Goal: Task Accomplishment & Management: Manage account settings

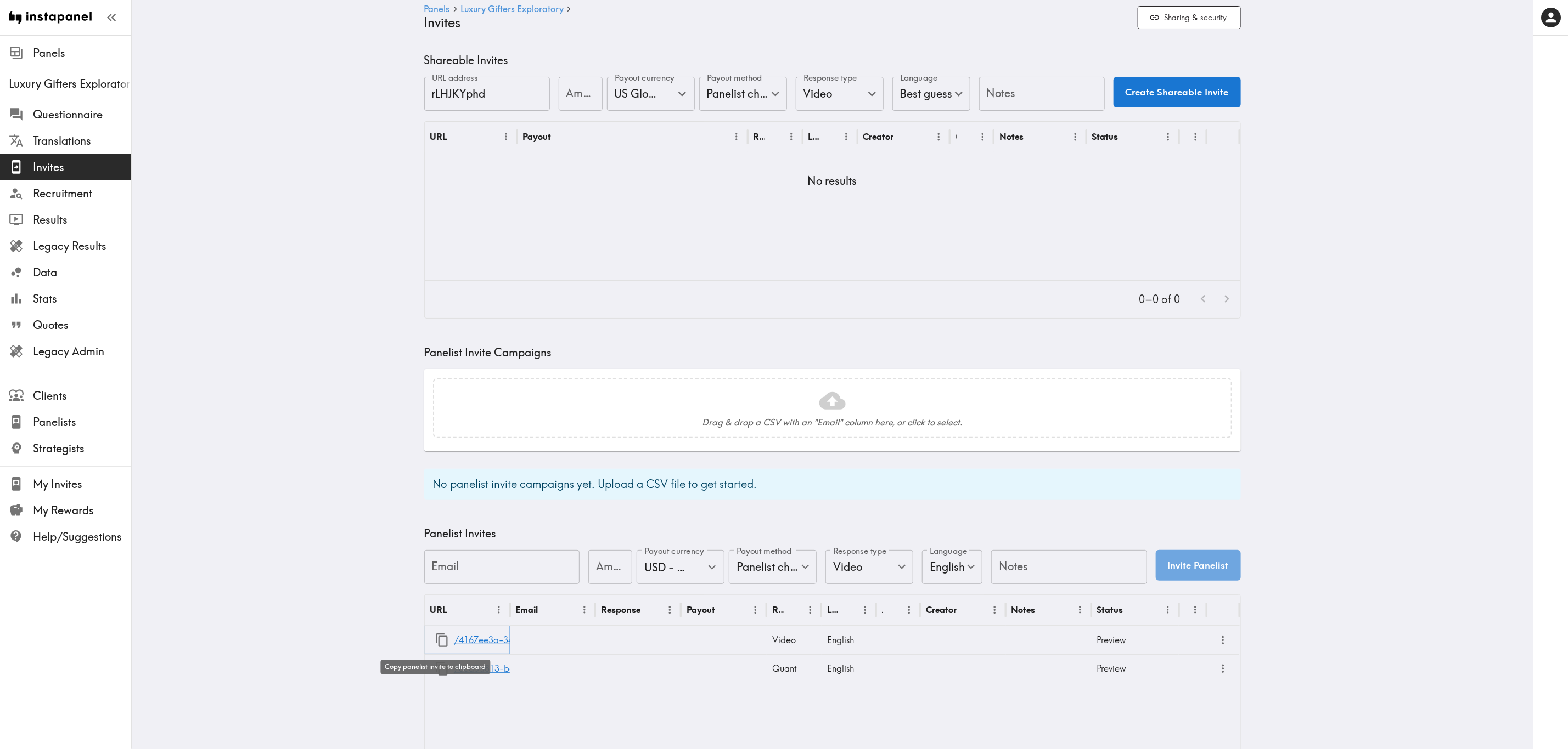
click at [442, 452] on icon "button" at bounding box center [442, 641] width 12 height 14
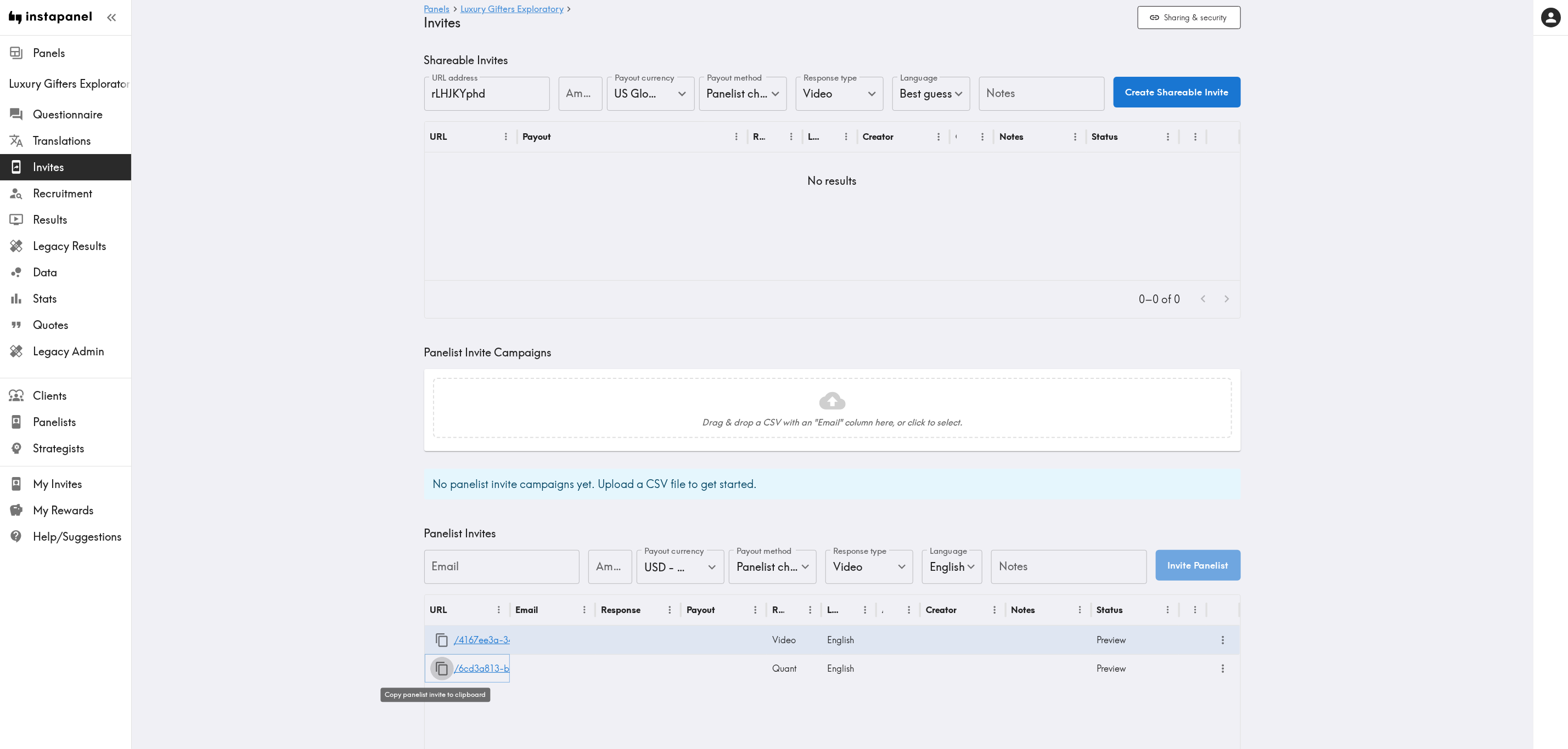
click at [440, 452] on icon "button" at bounding box center [442, 668] width 15 height 15
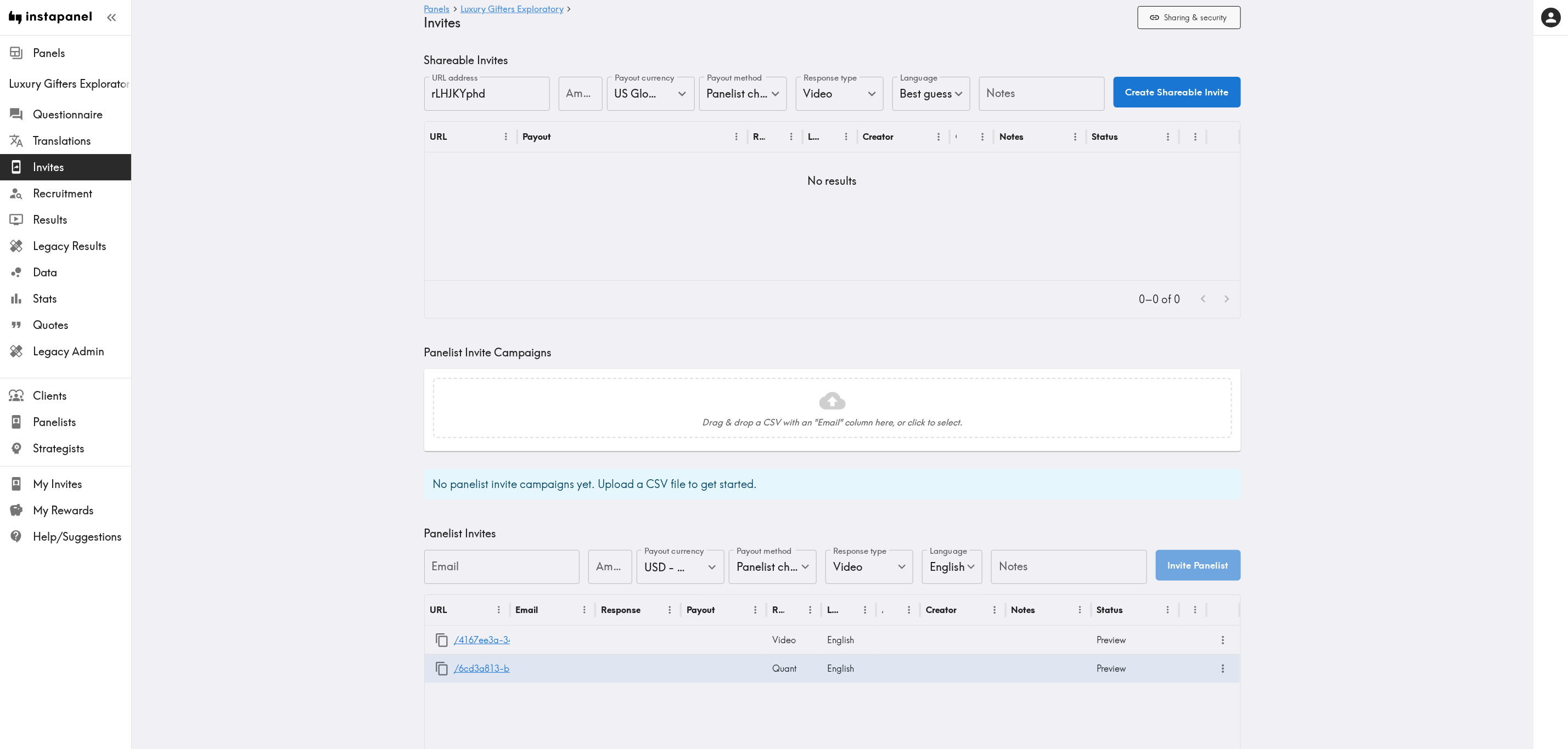
click at [948, 29] on div "Panels Luxury Gifters Exploratory Invites Sharing & security" at bounding box center [832, 18] width 817 height 35
click at [948, 28] on button "Sharing & security" at bounding box center [1189, 18] width 104 height 24
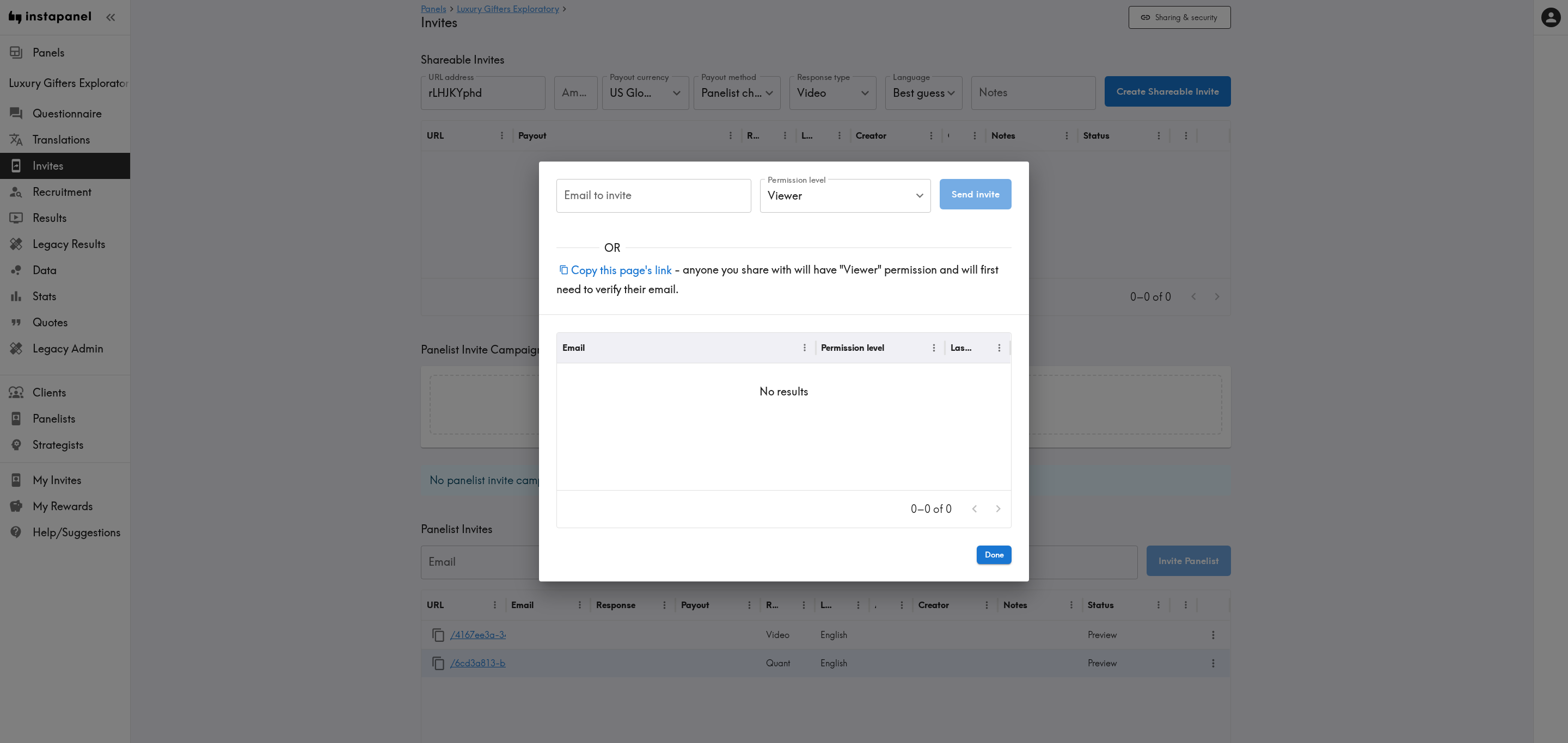
drag, startPoint x: 660, startPoint y: 197, endPoint x: 704, endPoint y: 200, distance: 44.1
click at [660, 197] on input "Email to invite" at bounding box center [653, 196] width 195 height 34
paste input "[PERSON_NAME][EMAIL_ADDRESS][DOMAIN_NAME]"
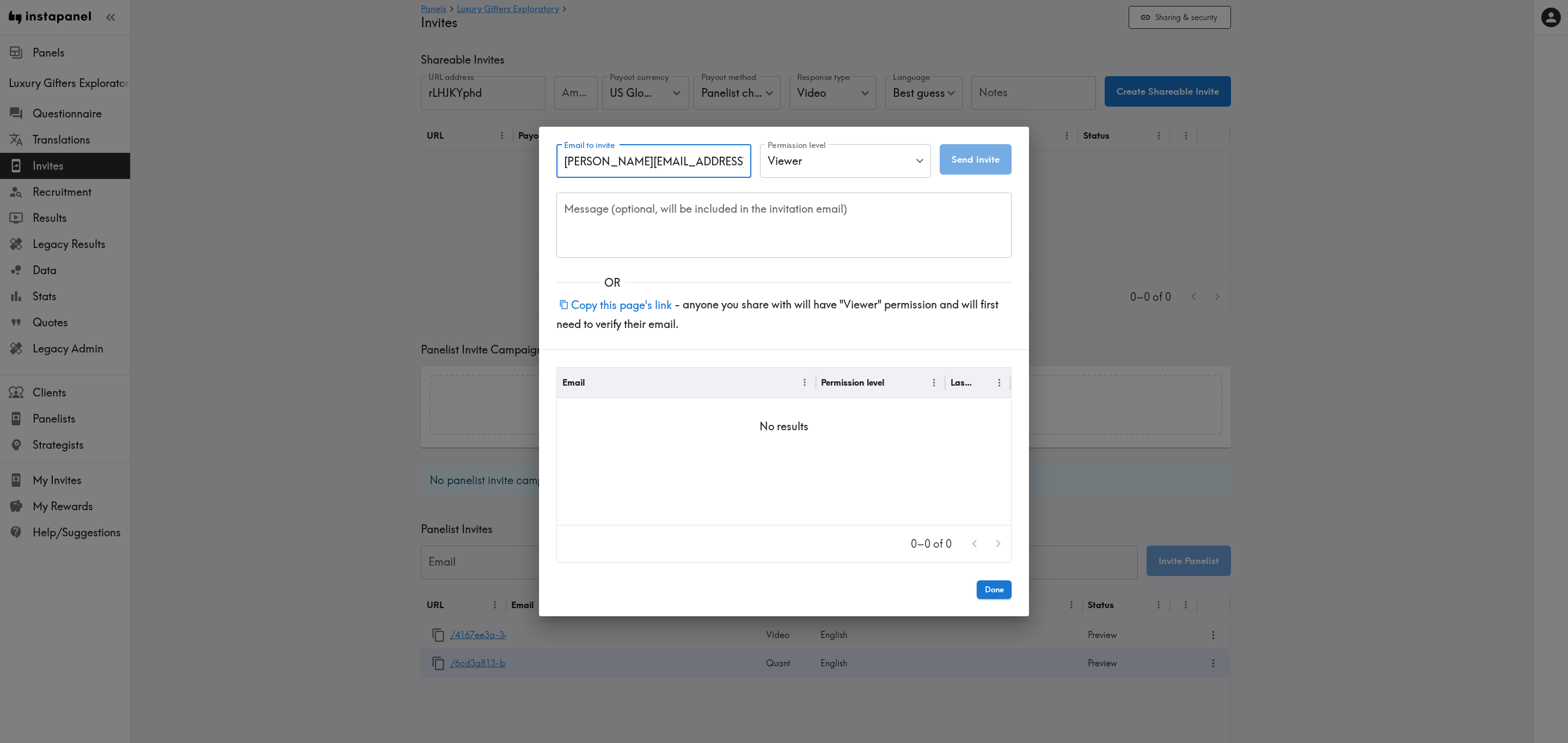
type input "[PERSON_NAME][EMAIL_ADDRESS][DOMAIN_NAME]"
click at [845, 194] on form "Email to invite [PERSON_NAME][EMAIL_ADDRESS][DOMAIN_NAME] Email to invite Permi…" at bounding box center [784, 201] width 455 height 113
click at [847, 170] on body "Instapanel - Panels - Luxury Gifters Exploratory - Invites Panels Luxury Gifter…" at bounding box center [784, 419] width 1568 height 768
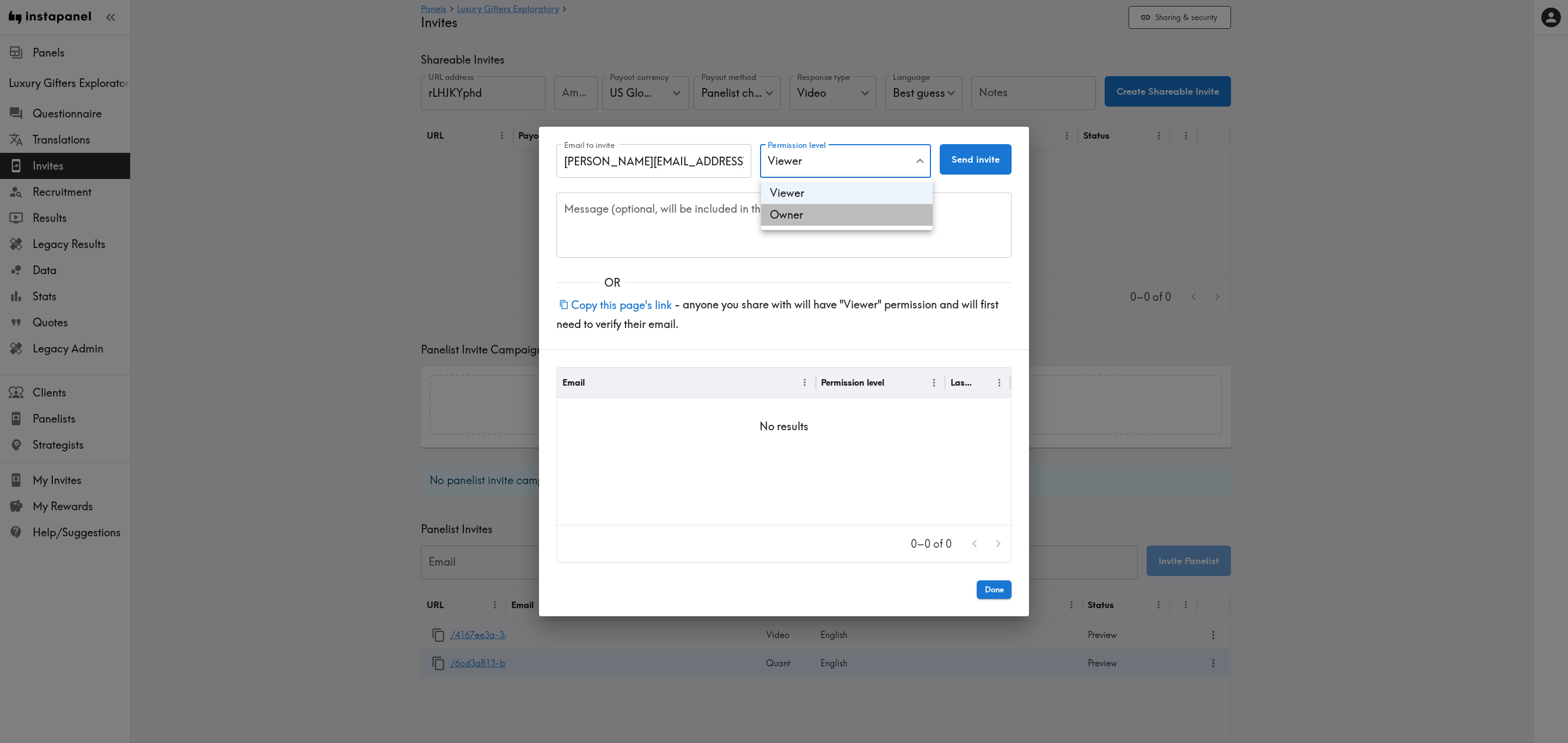
click at [858, 219] on li "Owner" at bounding box center [846, 215] width 171 height 22
type input "Owner"
click at [940, 160] on button "Send invite" at bounding box center [975, 159] width 71 height 30
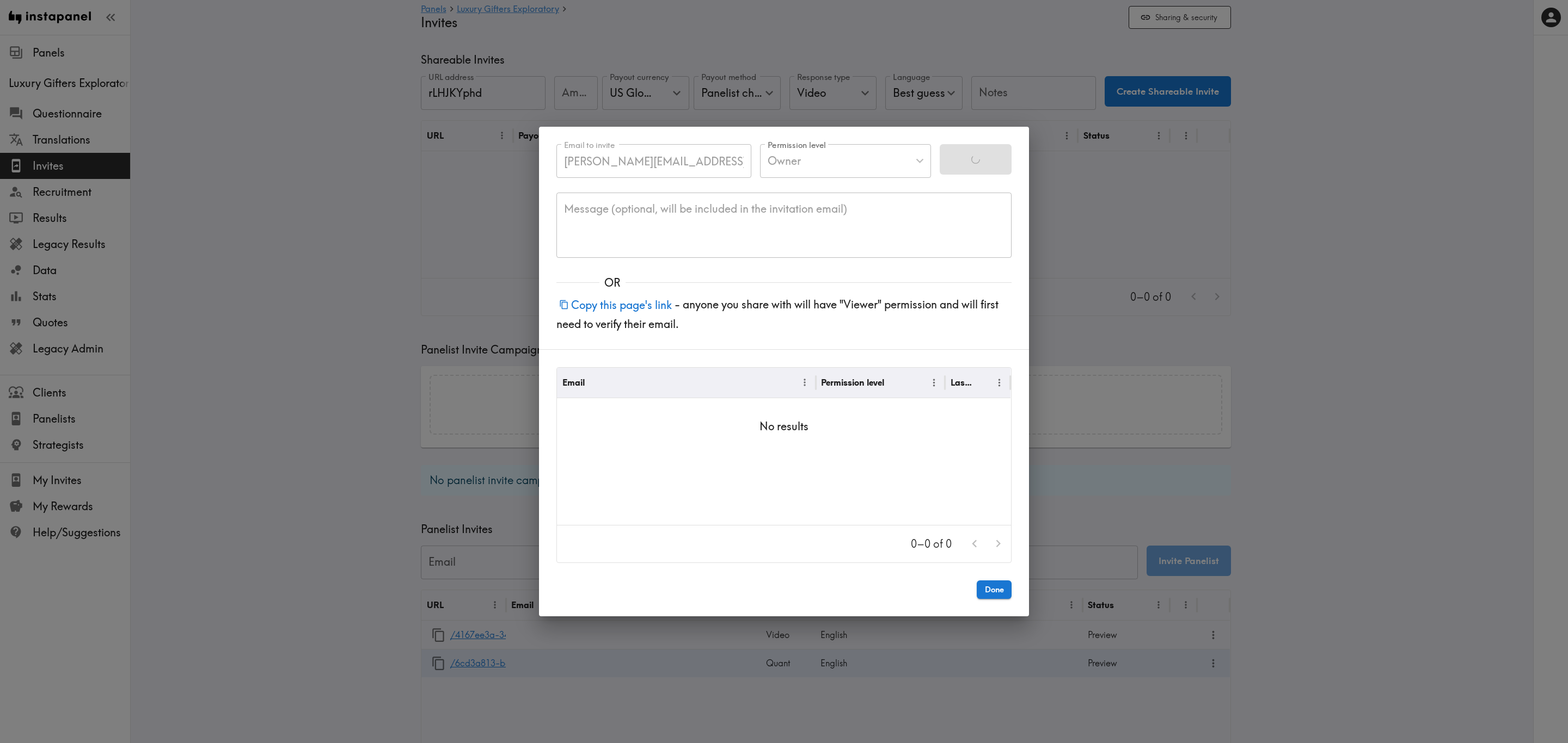
type input "Viewer"
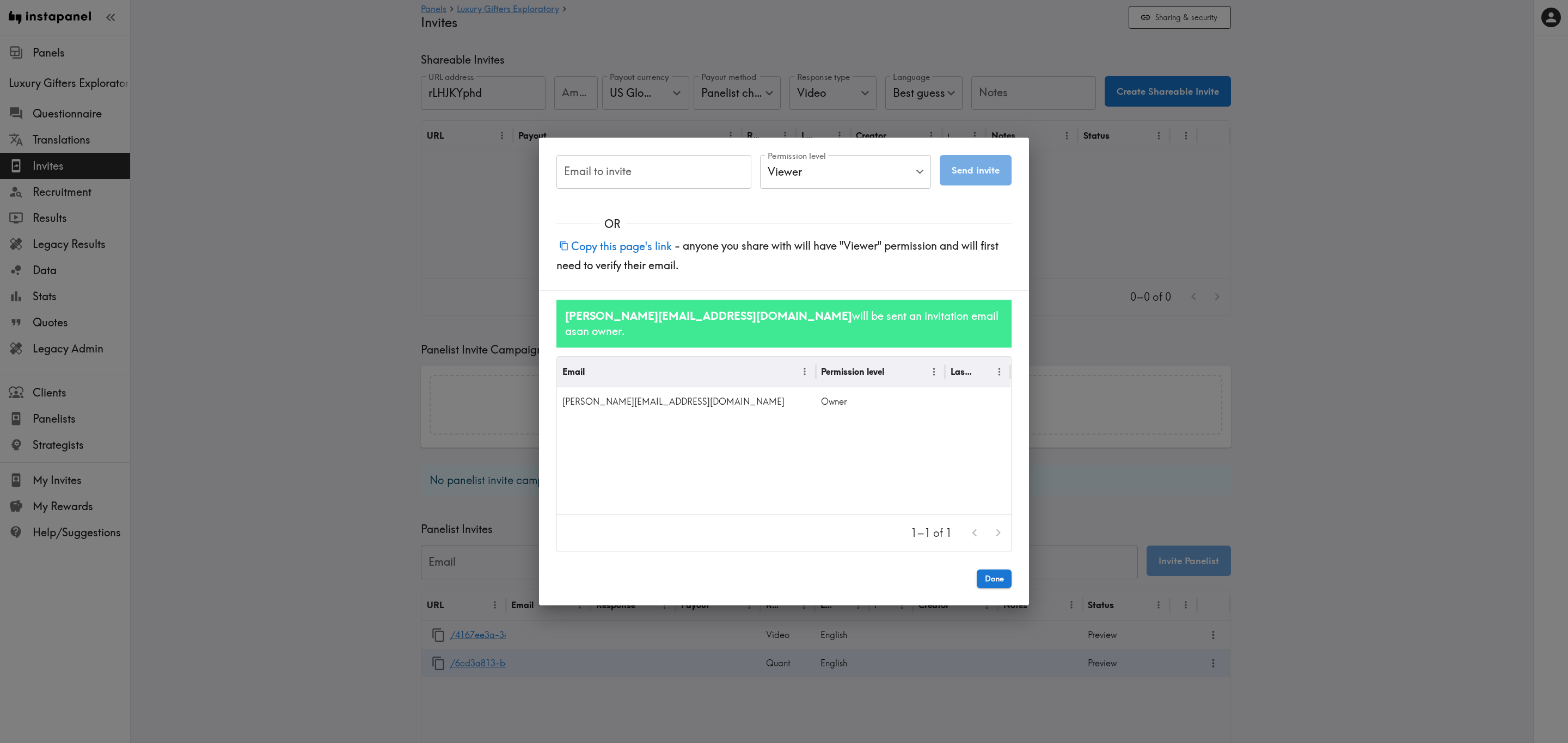
click at [728, 323] on div "[PERSON_NAME][EMAIL_ADDRESS][DOMAIN_NAME] will be sent an invitation email as a…" at bounding box center [784, 324] width 455 height 48
click at [940, 312] on div "[PERSON_NAME][EMAIL_ADDRESS][DOMAIN_NAME] will be sent an invitation email as a…" at bounding box center [784, 324] width 455 height 48
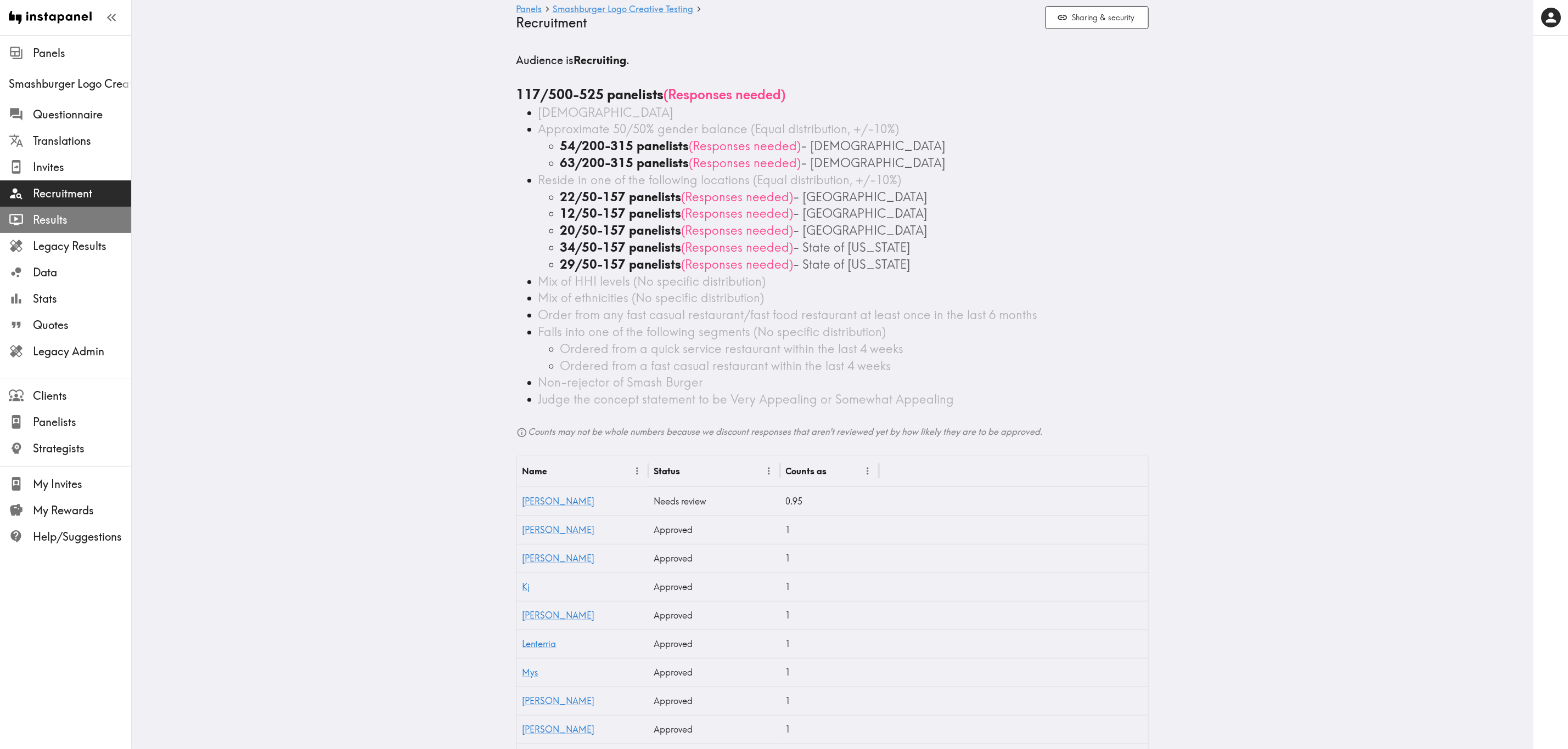
click at [74, 216] on span "Results" at bounding box center [82, 220] width 99 height 16
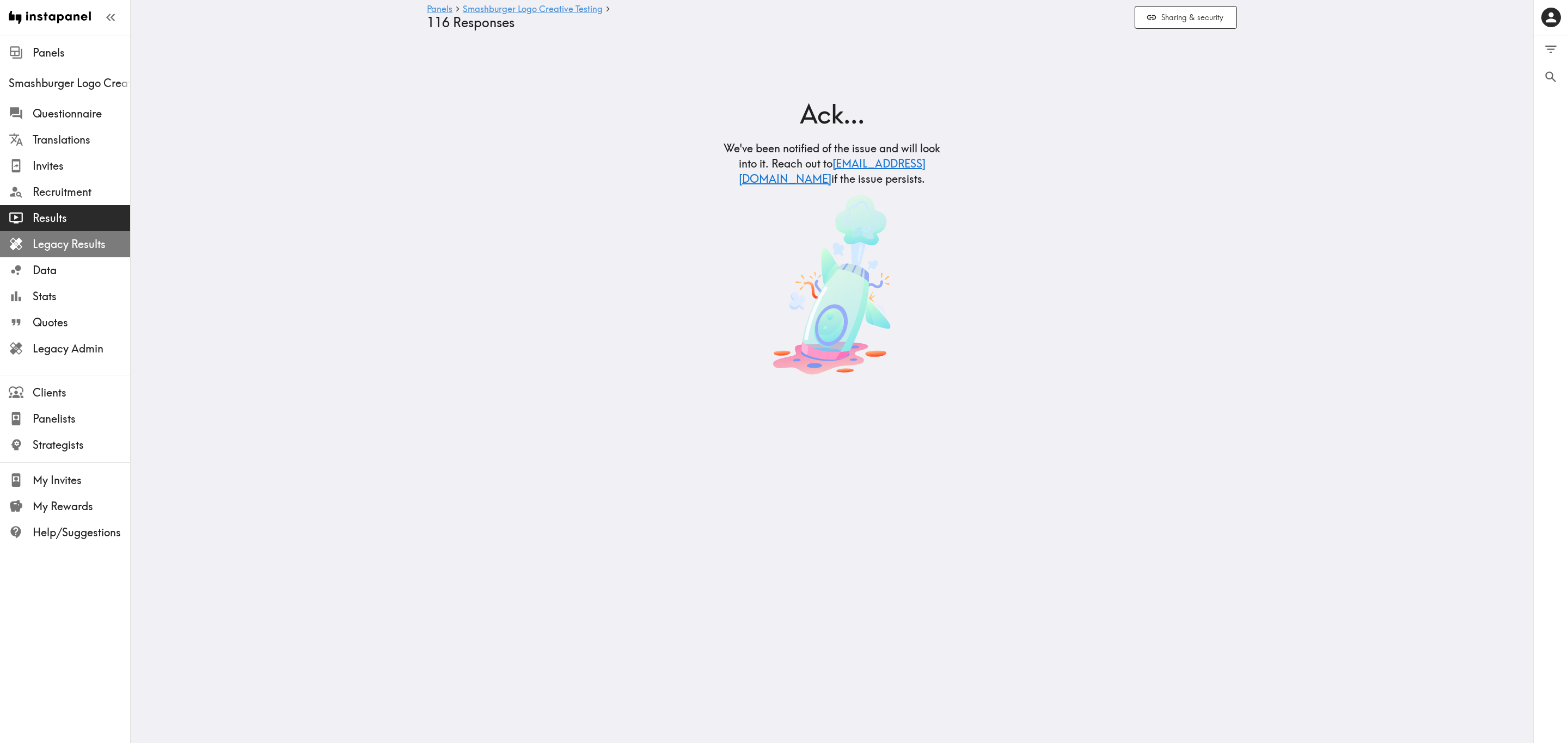
click at [76, 243] on span "Legacy Results" at bounding box center [81, 244] width 98 height 16
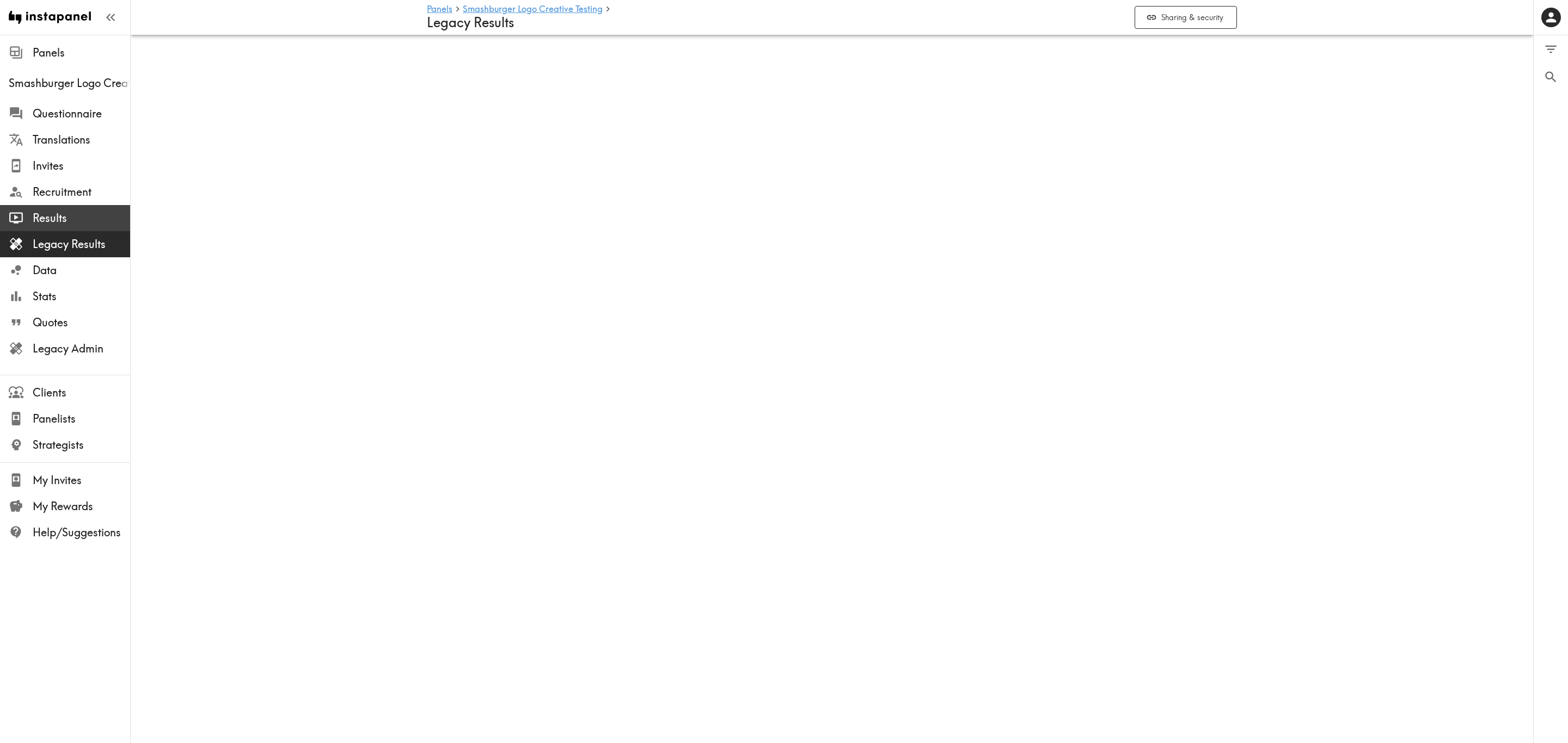
click at [93, 208] on span "Results" at bounding box center [81, 218] width 98 height 20
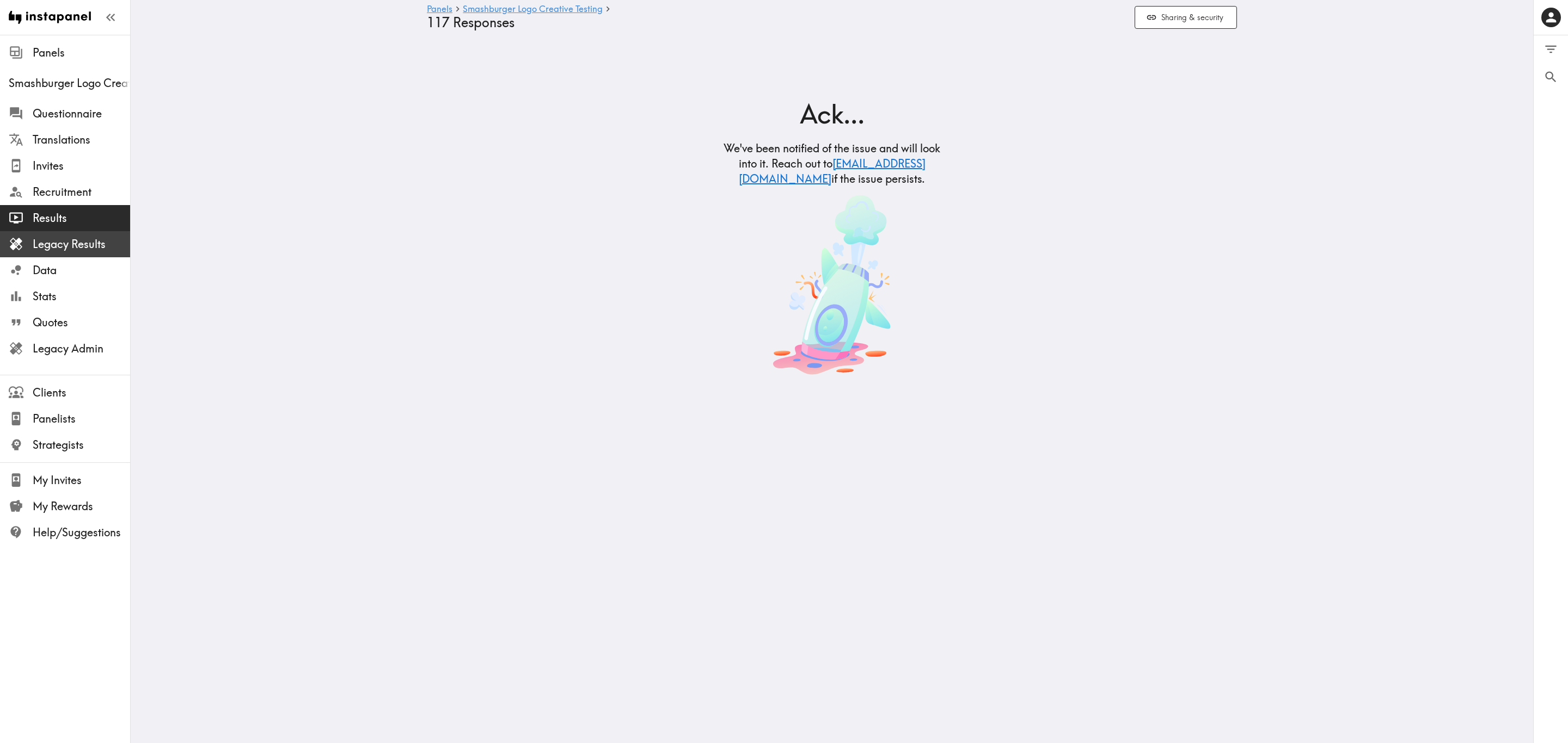
click at [80, 252] on span "Legacy Results" at bounding box center [81, 244] width 98 height 20
